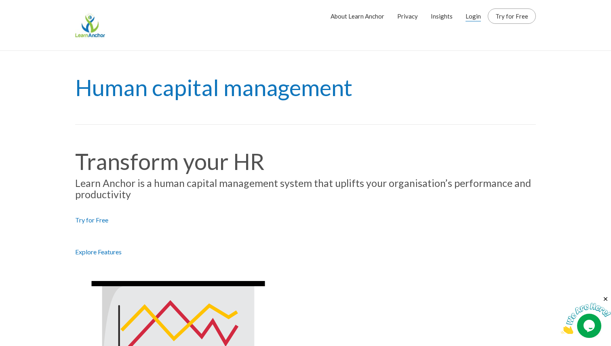
click at [479, 15] on link "Login" at bounding box center [472, 16] width 15 height 20
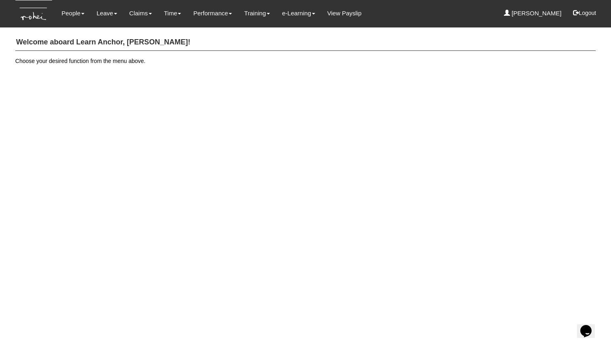
click at [327, 77] on html "Toggle navigation People Personal Information Staff Directory Leave Apply for L…" at bounding box center [305, 38] width 611 height 77
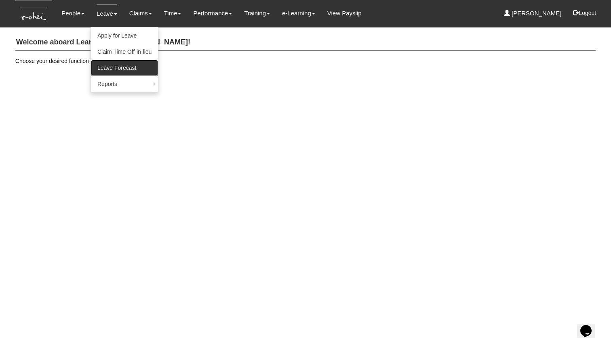
click at [125, 70] on link "Leave Forecast" at bounding box center [124, 68] width 67 height 16
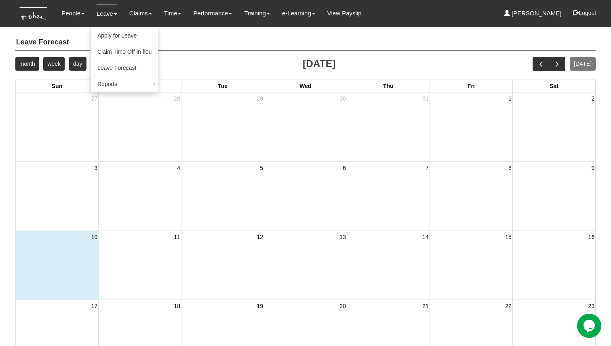
click at [111, 17] on link "Leave" at bounding box center [107, 13] width 21 height 19
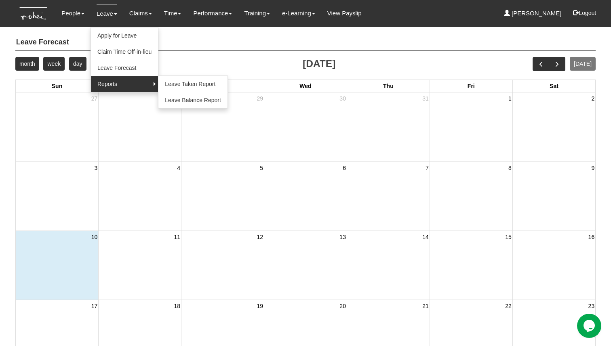
click at [114, 80] on link "Reports" at bounding box center [124, 84] width 67 height 16
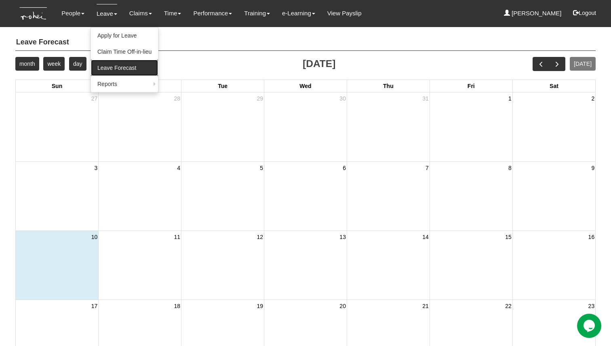
click at [129, 70] on link "Leave Forecast" at bounding box center [124, 68] width 67 height 16
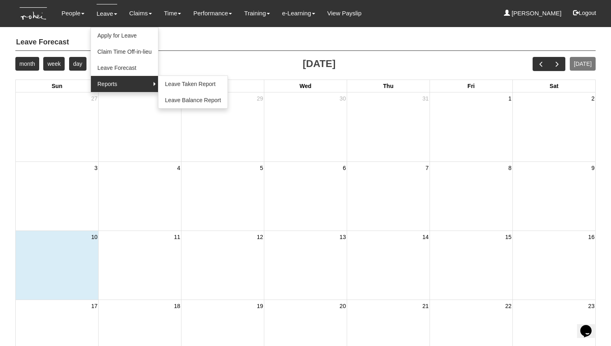
click at [115, 87] on link "Reports" at bounding box center [124, 84] width 67 height 16
click at [193, 99] on link "Leave Balance Report" at bounding box center [192, 100] width 69 height 16
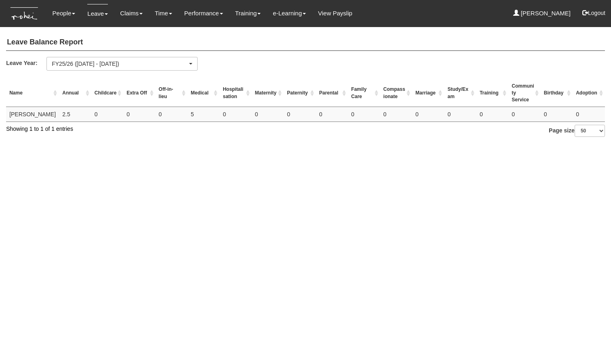
select select "50"
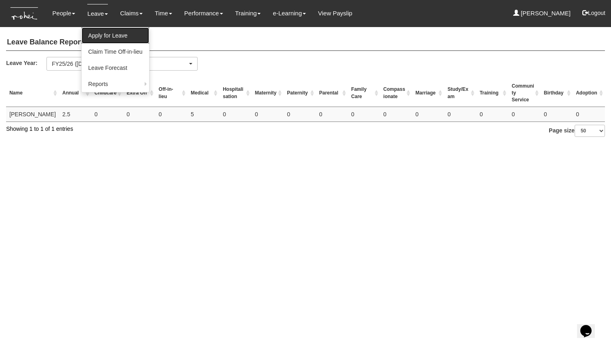
click at [103, 32] on link "Apply for Leave" at bounding box center [115, 35] width 67 height 16
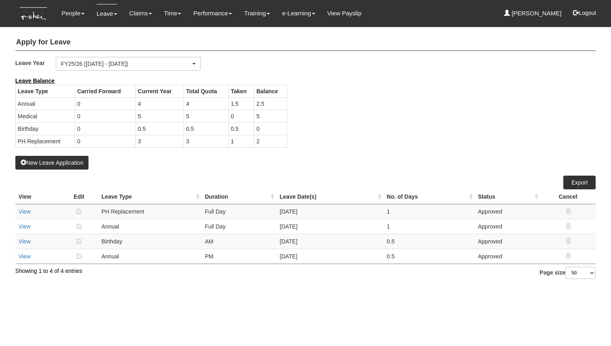
select select "50"
click at [281, 143] on td "2" at bounding box center [270, 141] width 33 height 13
click at [274, 141] on td "2" at bounding box center [270, 141] width 33 height 13
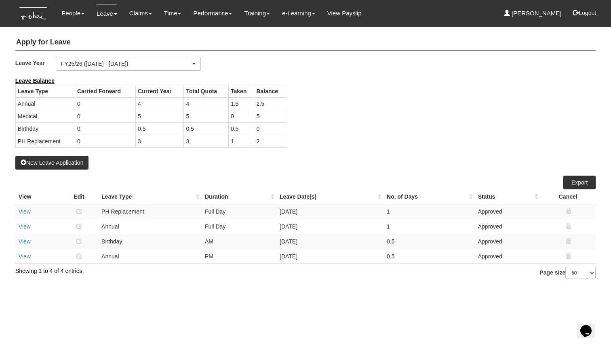
click at [283, 177] on div "View Edit Leave Type Duration Leave Date(s) No. of Days Status Cancel View" at bounding box center [305, 220] width 580 height 88
